Goal: Check status: Check status

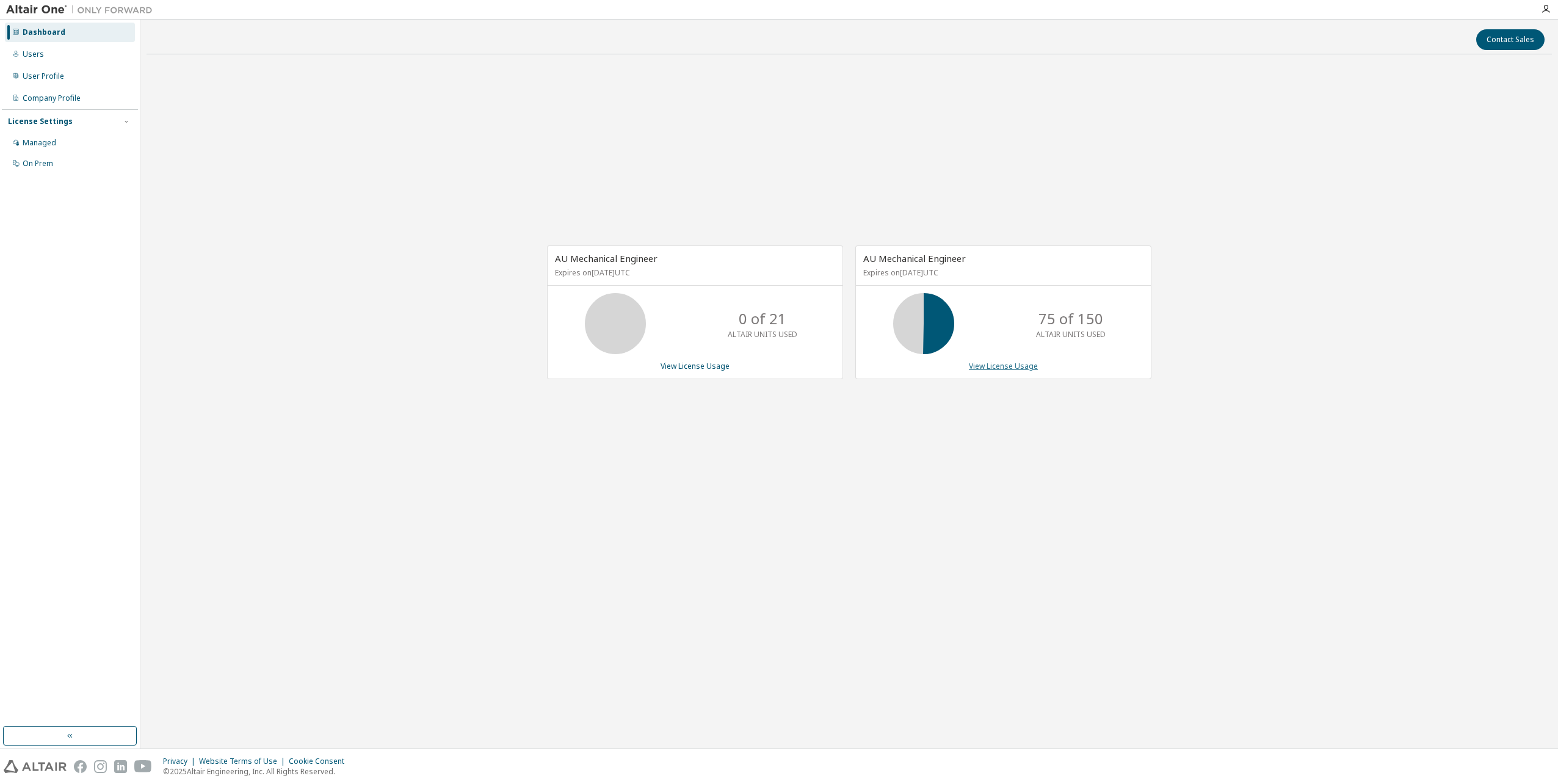
click at [1019, 368] on link "View License Usage" at bounding box center [1004, 366] width 69 height 10
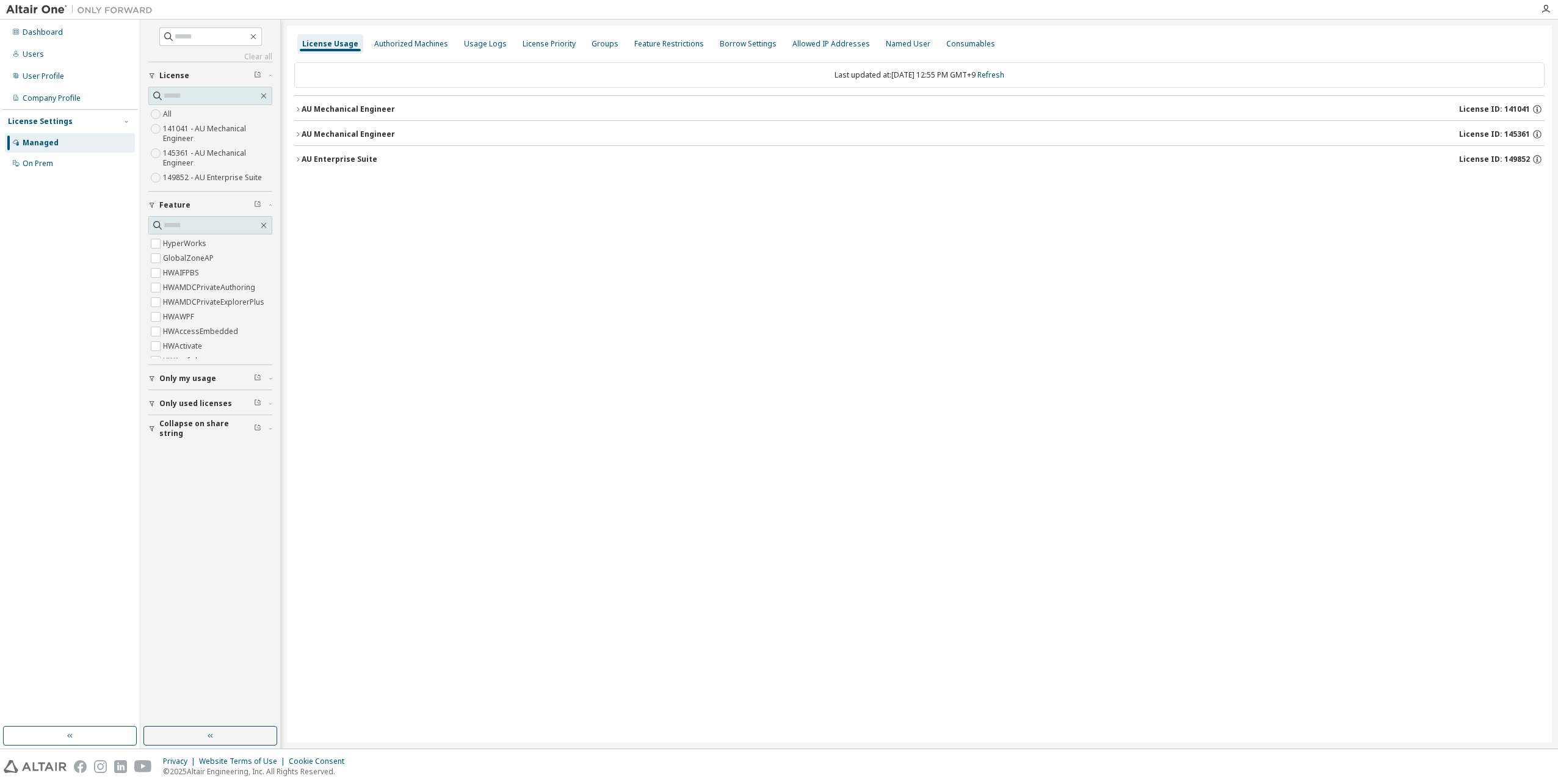
click at [191, 406] on span "Only used licenses" at bounding box center [196, 404] width 73 height 10
click at [213, 401] on span "Only used licenses" at bounding box center [196, 404] width 73 height 10
click at [298, 134] on icon "button" at bounding box center [298, 134] width 7 height 7
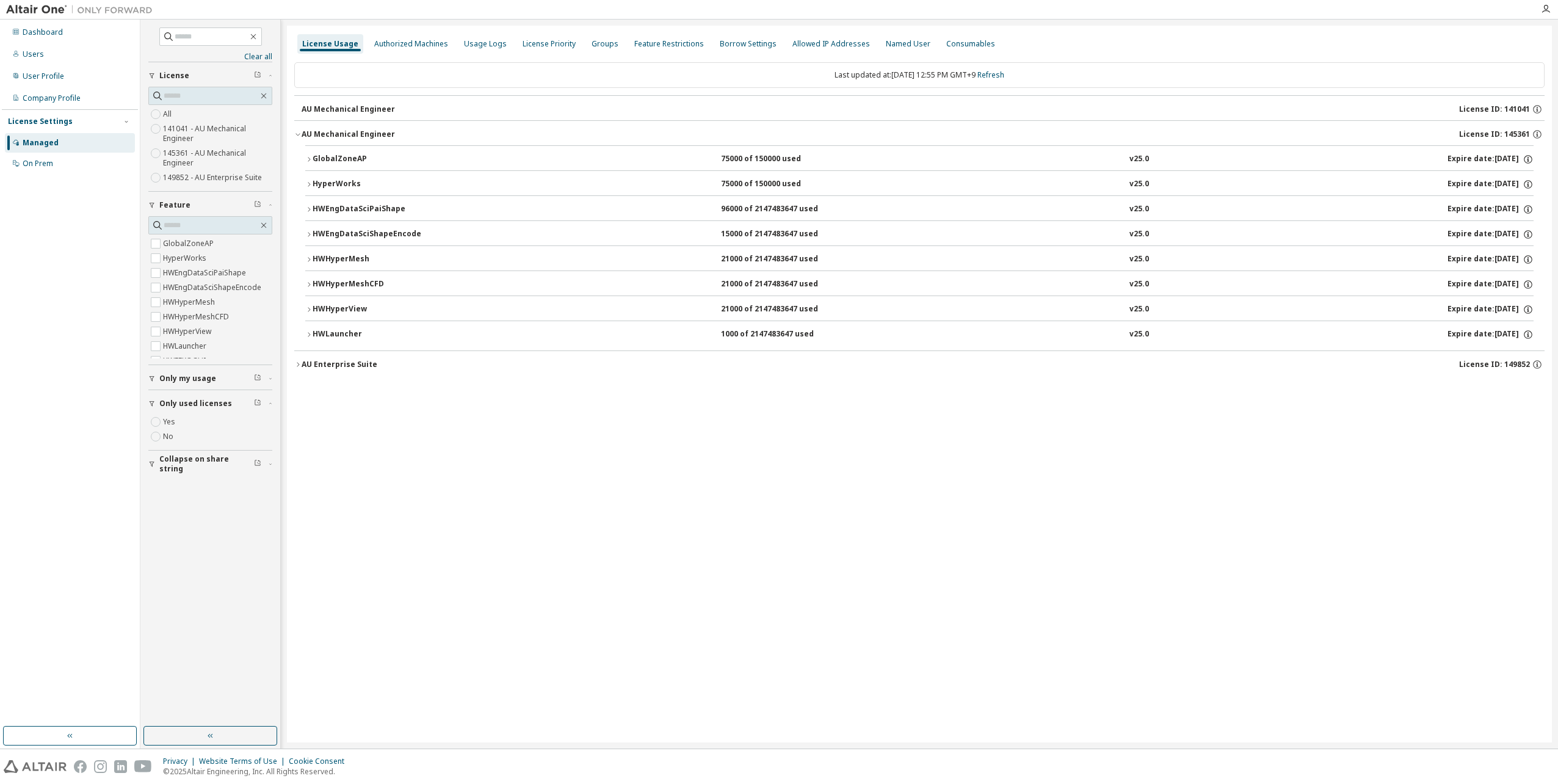
click at [309, 183] on icon "button" at bounding box center [309, 184] width 7 height 7
